Goal: Find specific page/section: Find specific page/section

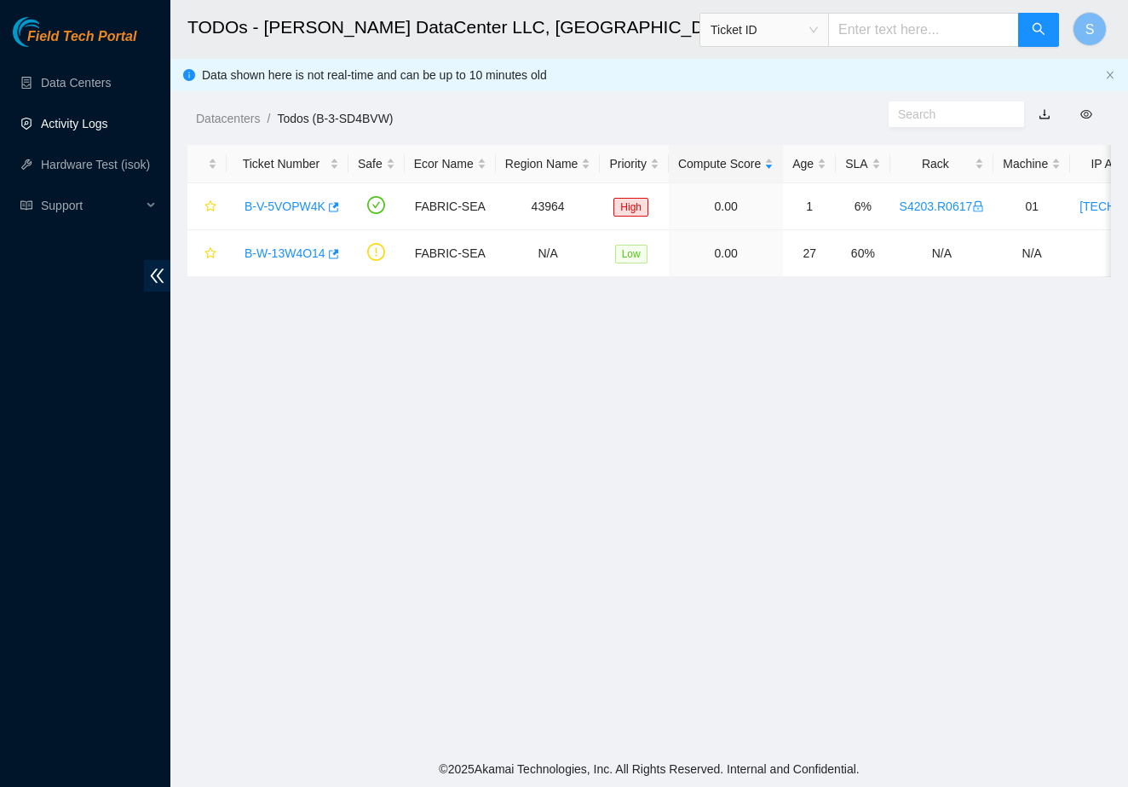
click at [104, 125] on link "Activity Logs" at bounding box center [74, 124] width 67 height 14
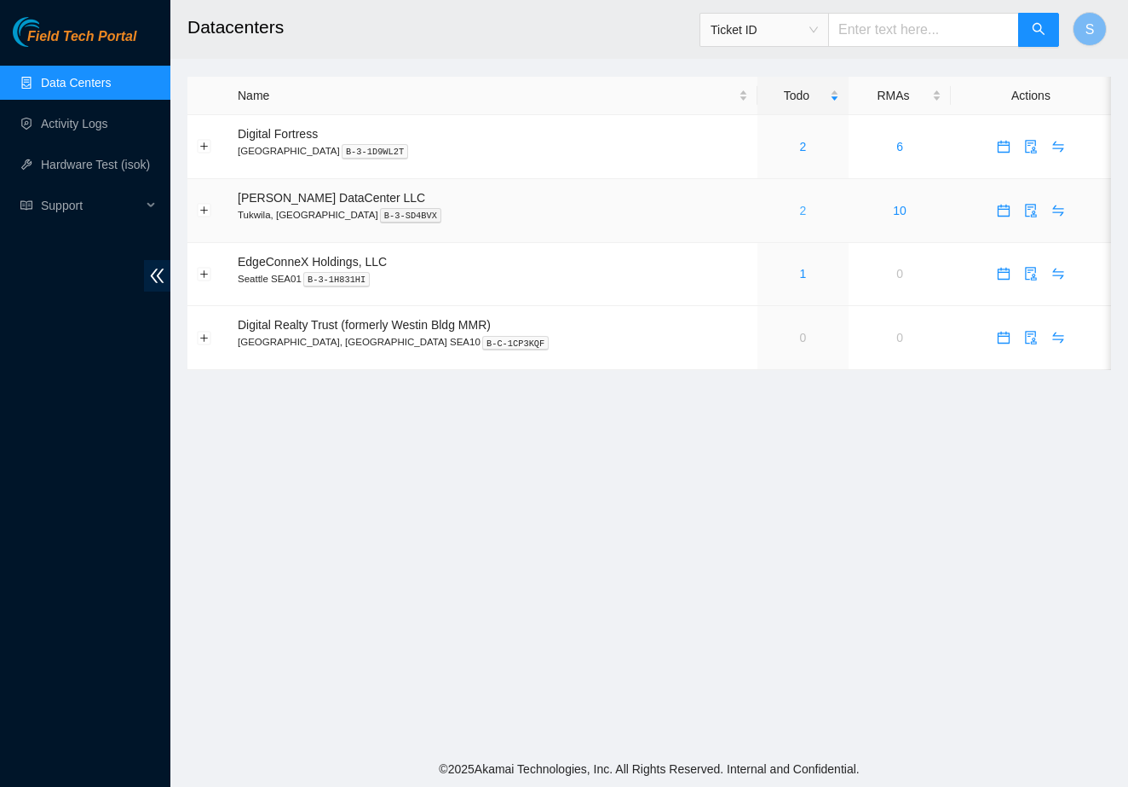
click at [800, 206] on link "2" at bounding box center [803, 211] width 7 height 14
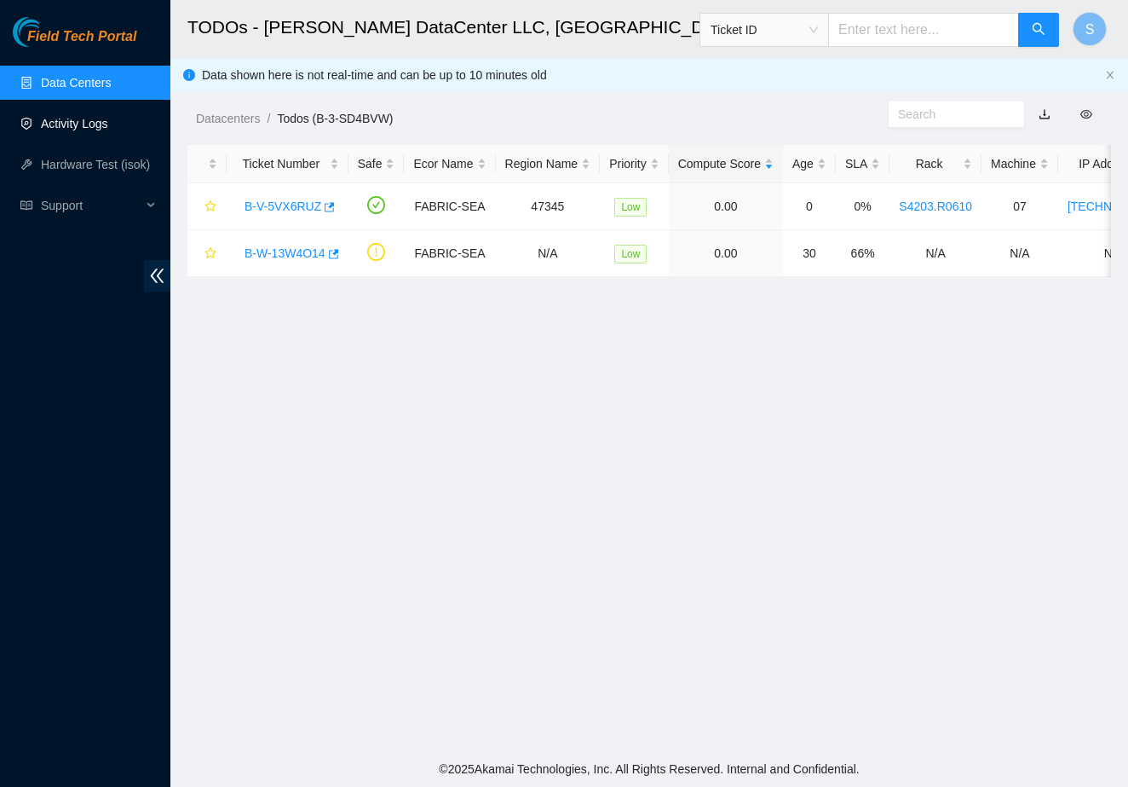
click at [75, 130] on link "Activity Logs" at bounding box center [74, 124] width 67 height 14
